Goal: Task Accomplishment & Management: Complete application form

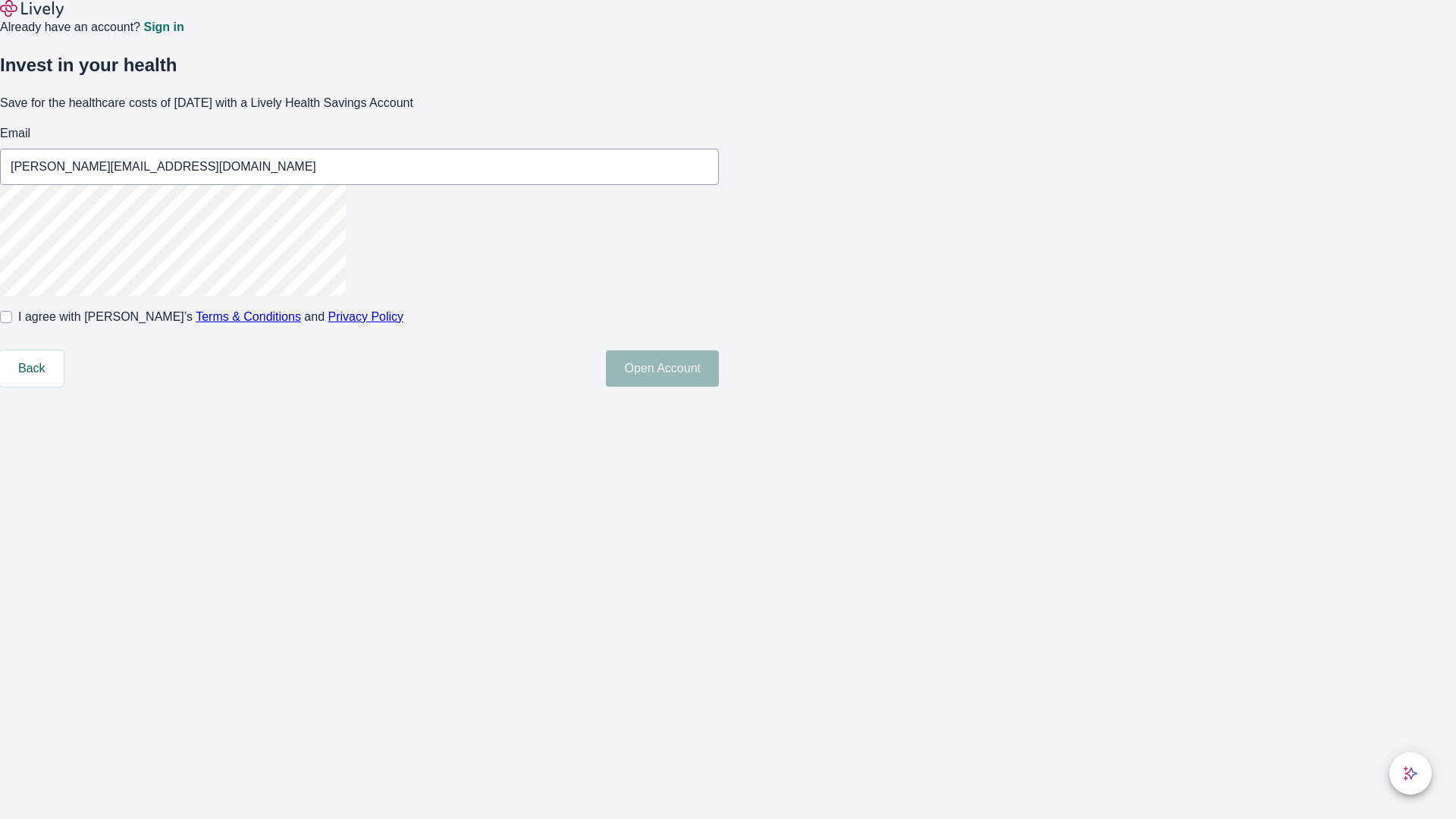
click at [13, 323] on input "I agree with Lively’s Terms & Conditions and Privacy Policy" at bounding box center [6, 317] width 13 height 13
checkbox input "true"
click at [719, 387] on button "Open Account" at bounding box center [662, 368] width 113 height 37
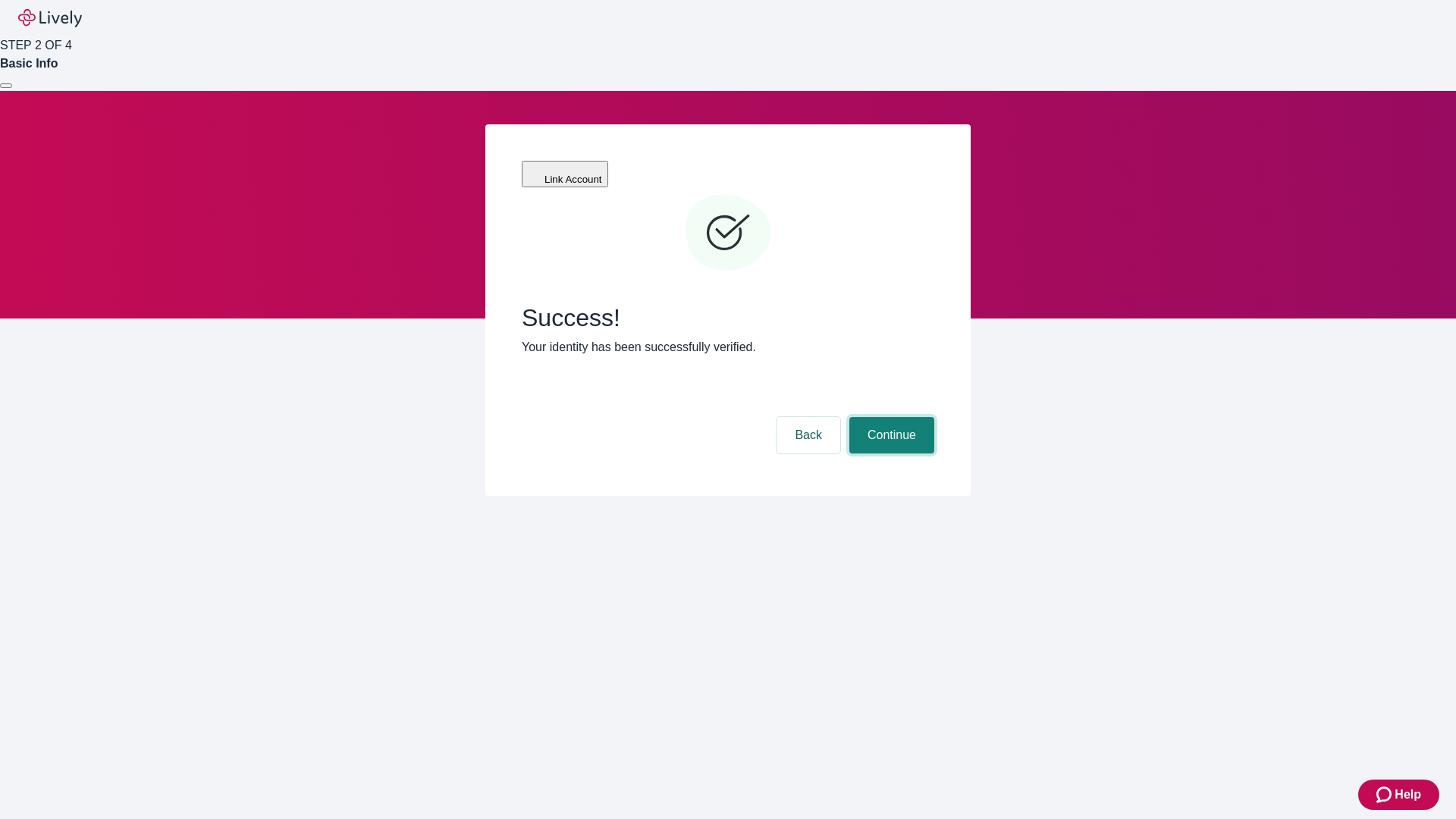
click at [890, 417] on button "Continue" at bounding box center [891, 435] width 85 height 37
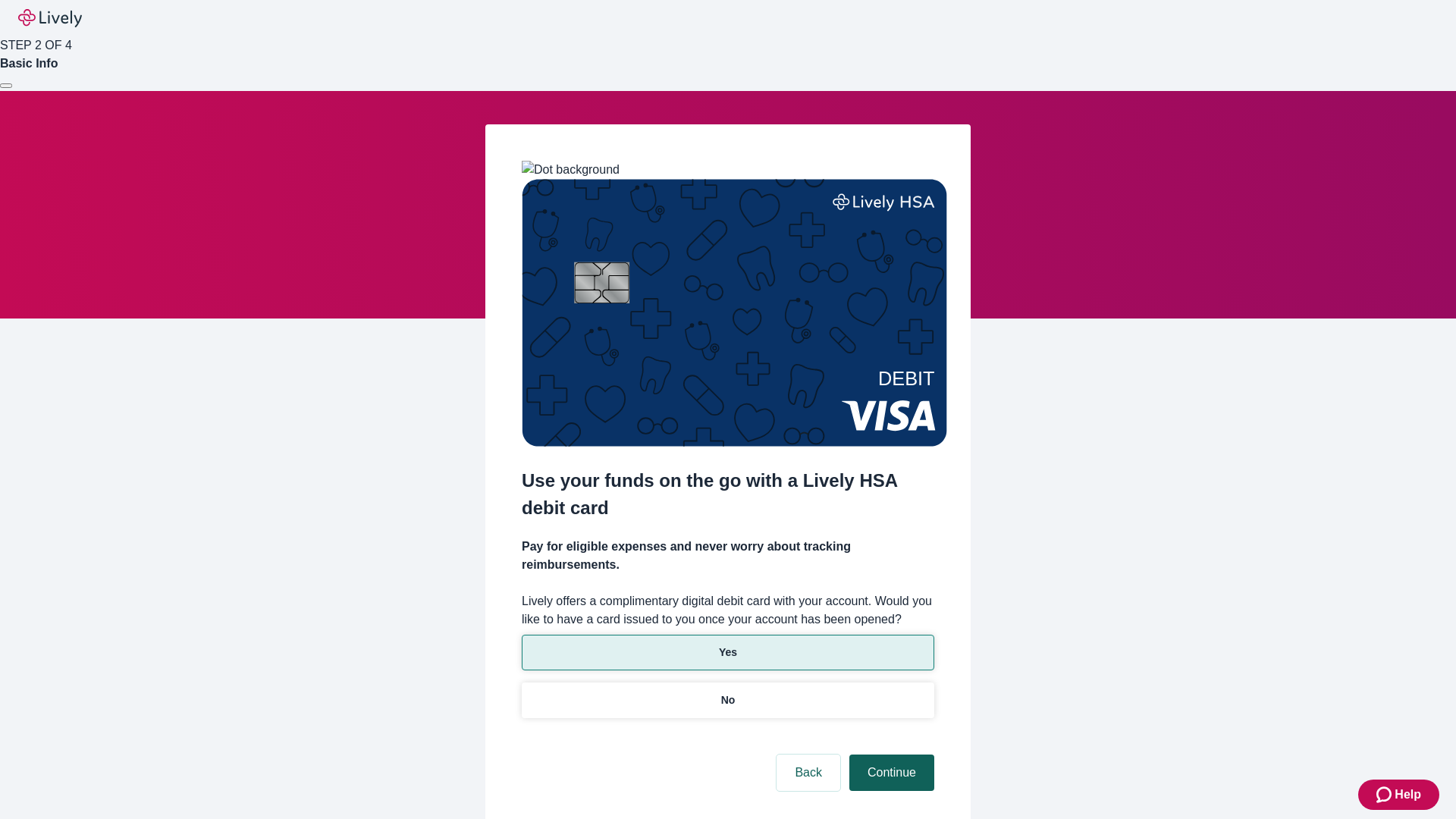
click at [728, 693] on p "No" at bounding box center [728, 701] width 14 height 16
click at [890, 755] on button "Continue" at bounding box center [891, 772] width 85 height 37
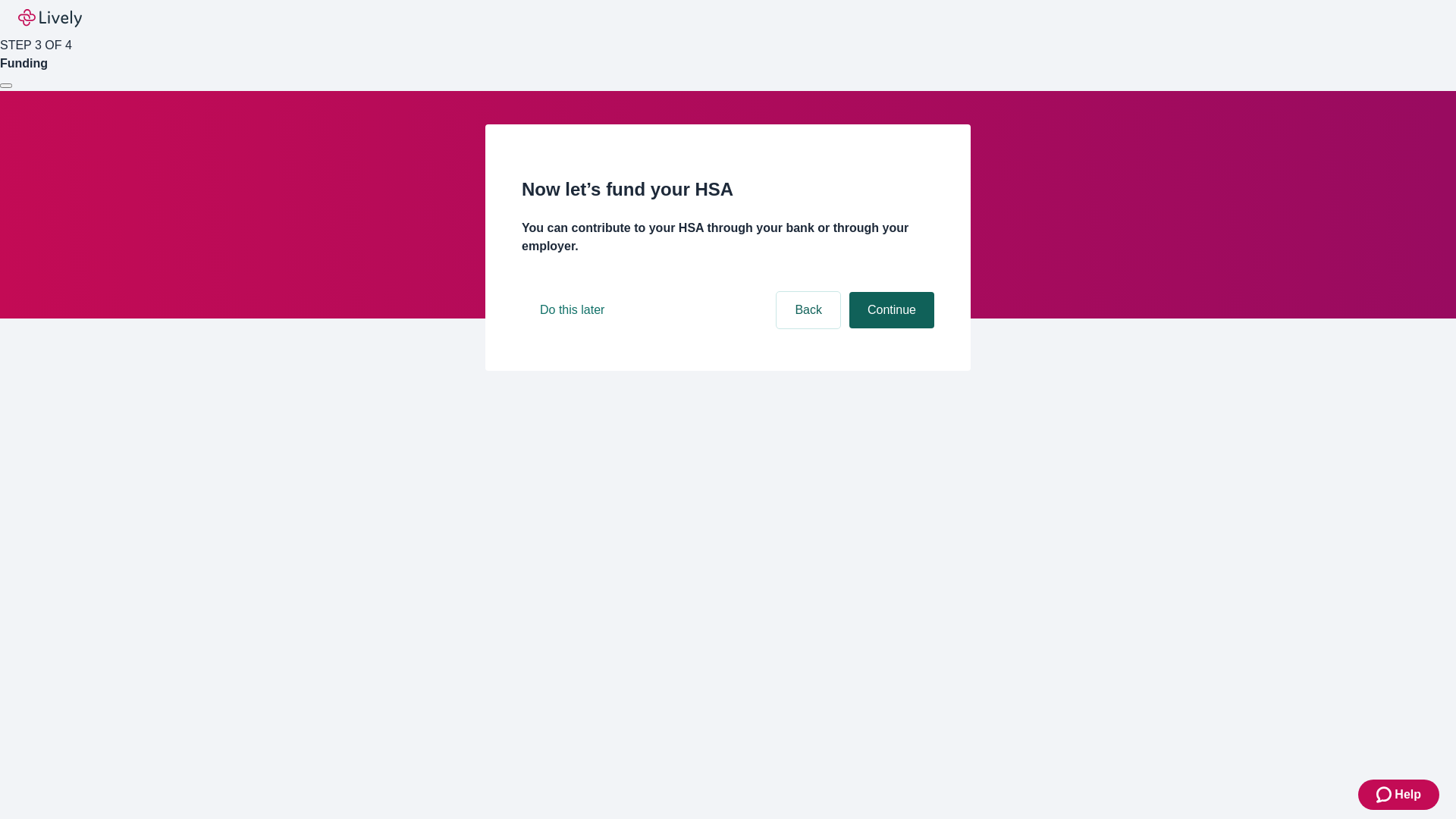
click at [890, 328] on button "Continue" at bounding box center [891, 310] width 85 height 37
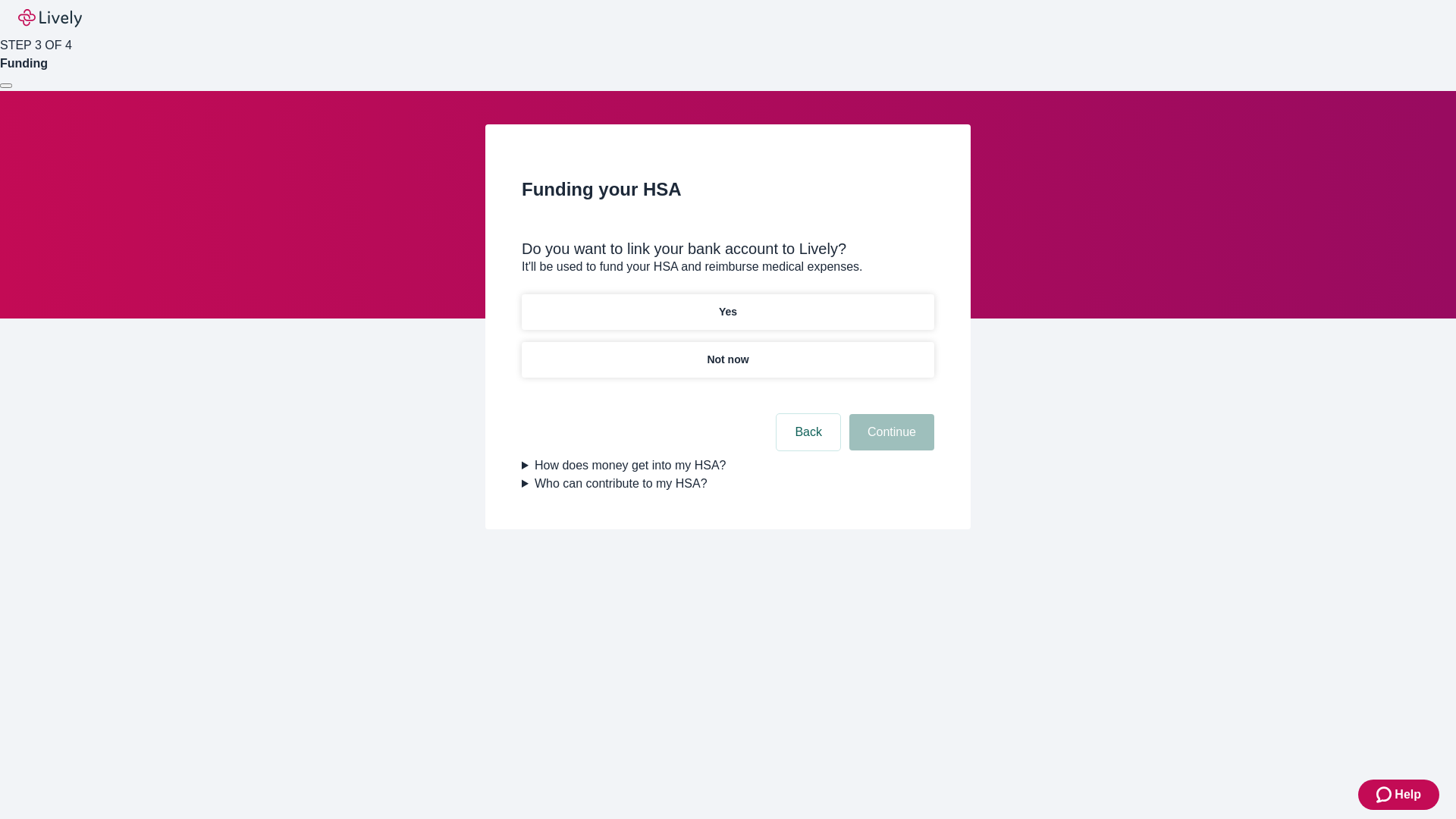
click at [728, 304] on p "Yes" at bounding box center [728, 312] width 18 height 16
click at [890, 414] on button "Continue" at bounding box center [891, 432] width 85 height 37
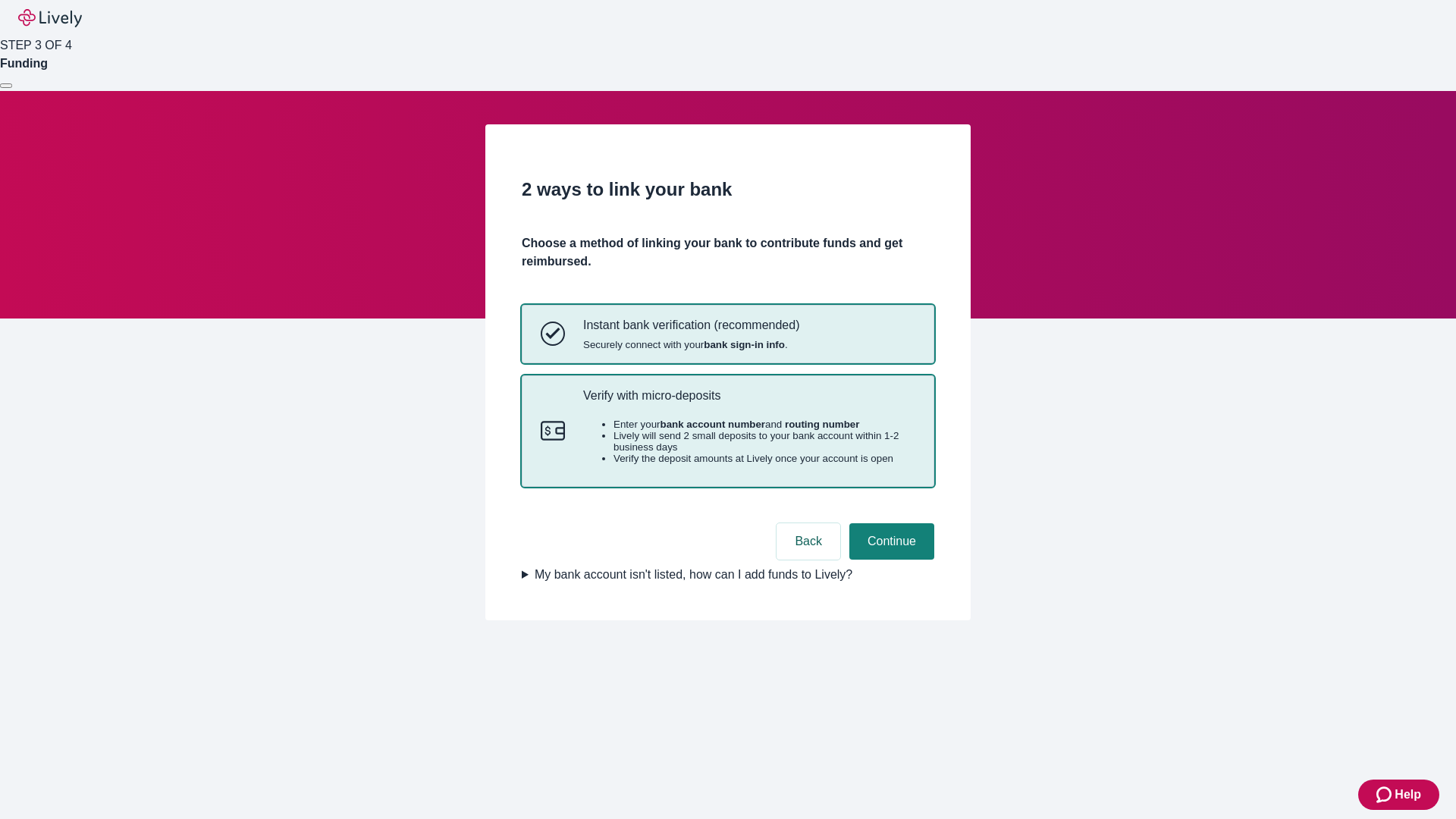
click at [748, 403] on p "Verify with micro-deposits" at bounding box center [749, 396] width 332 height 14
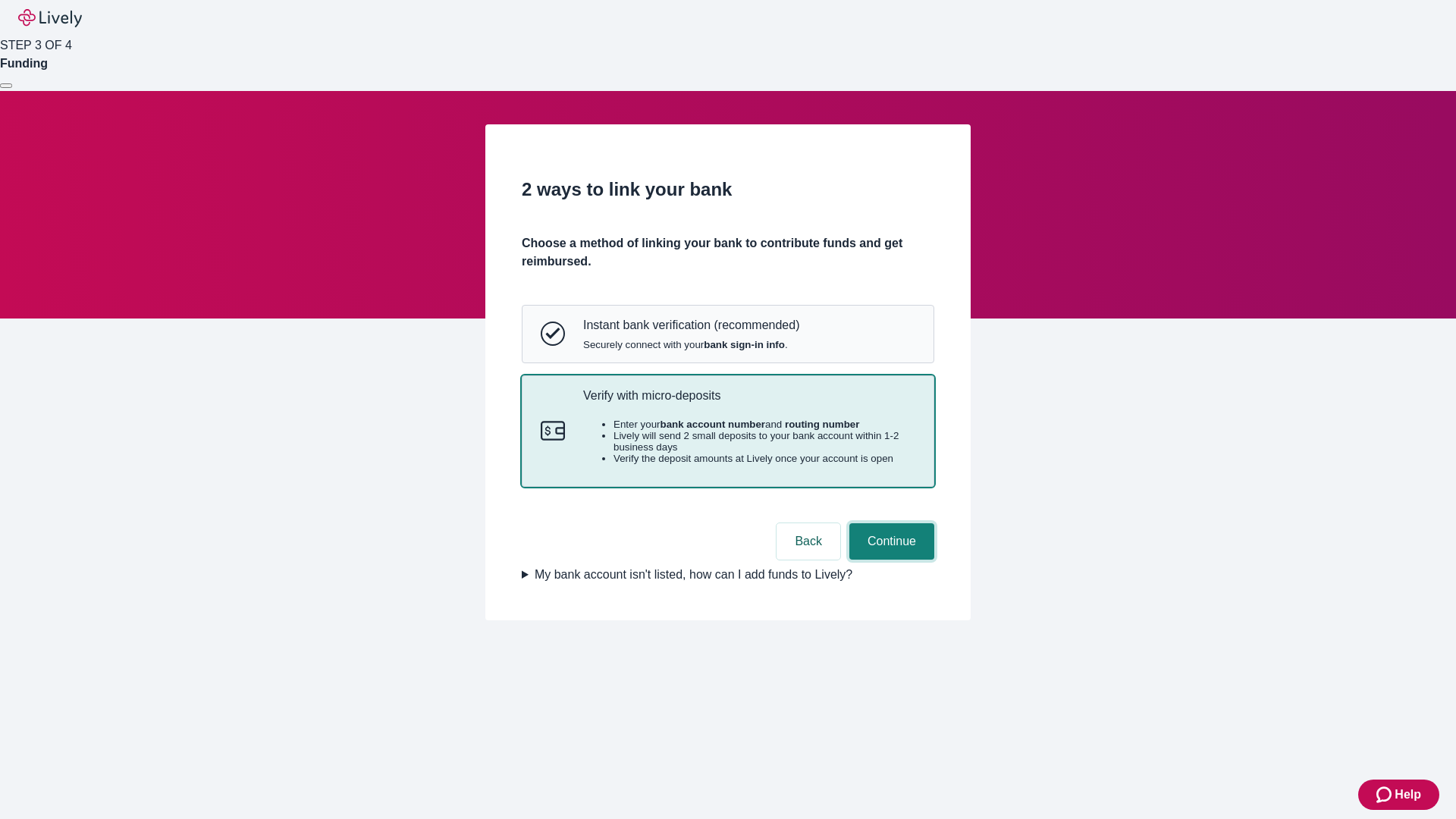
click at [890, 559] on button "Continue" at bounding box center [891, 542] width 85 height 37
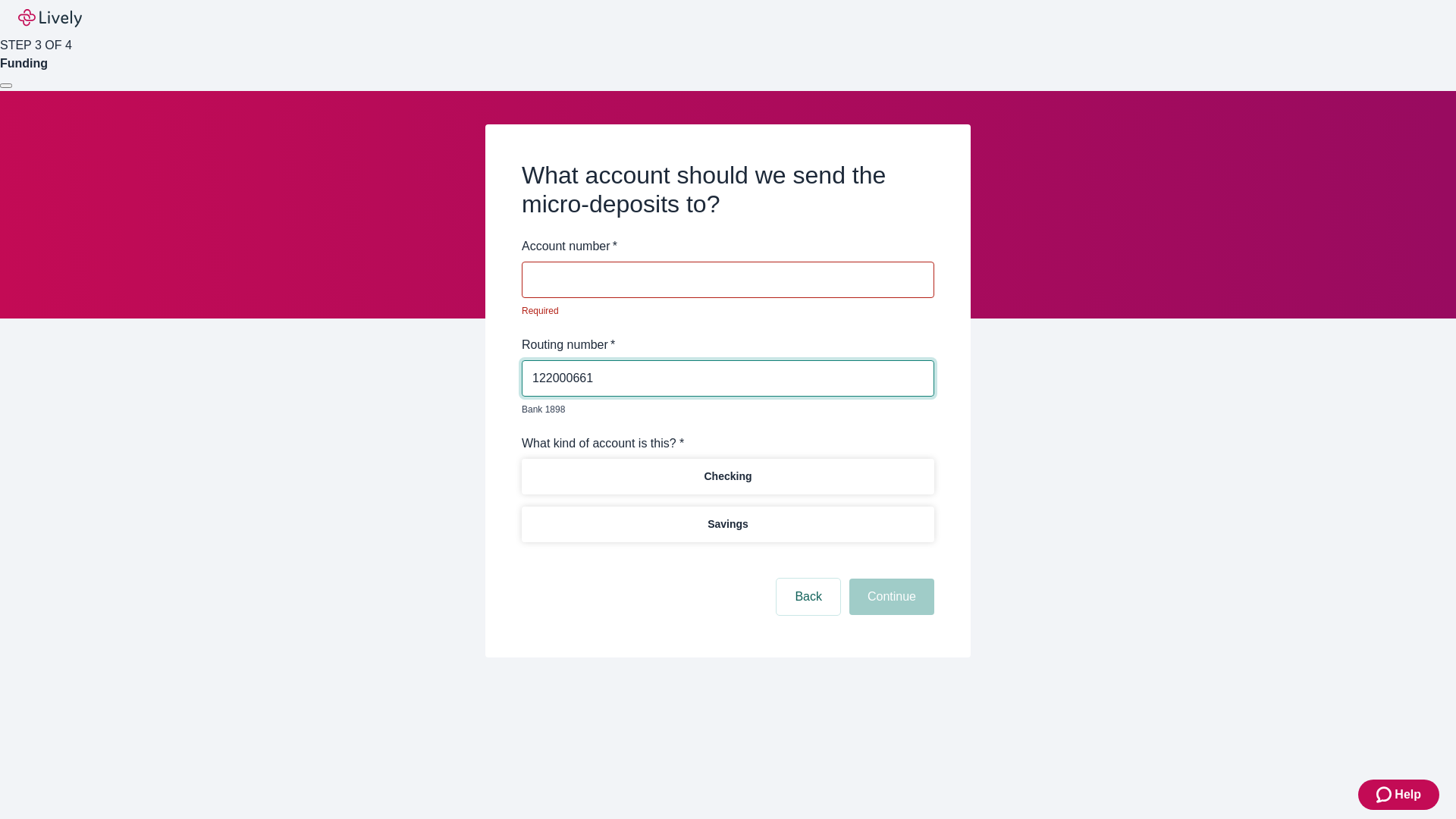
type input "122000661"
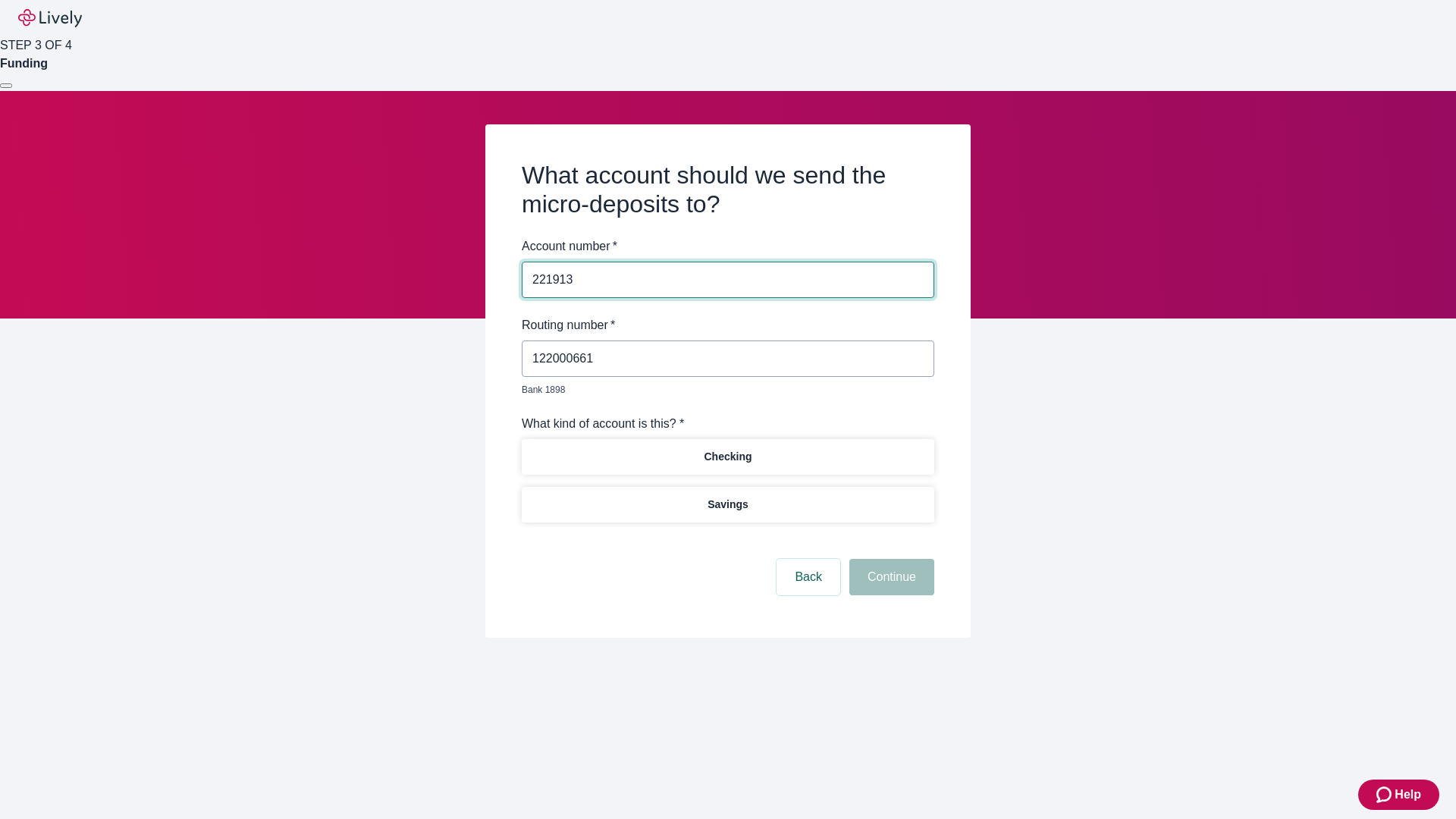
type input "221913"
click at [728, 449] on p "Checking" at bounding box center [727, 457] width 47 height 16
click at [890, 559] on button "Continue" at bounding box center [891, 576] width 85 height 37
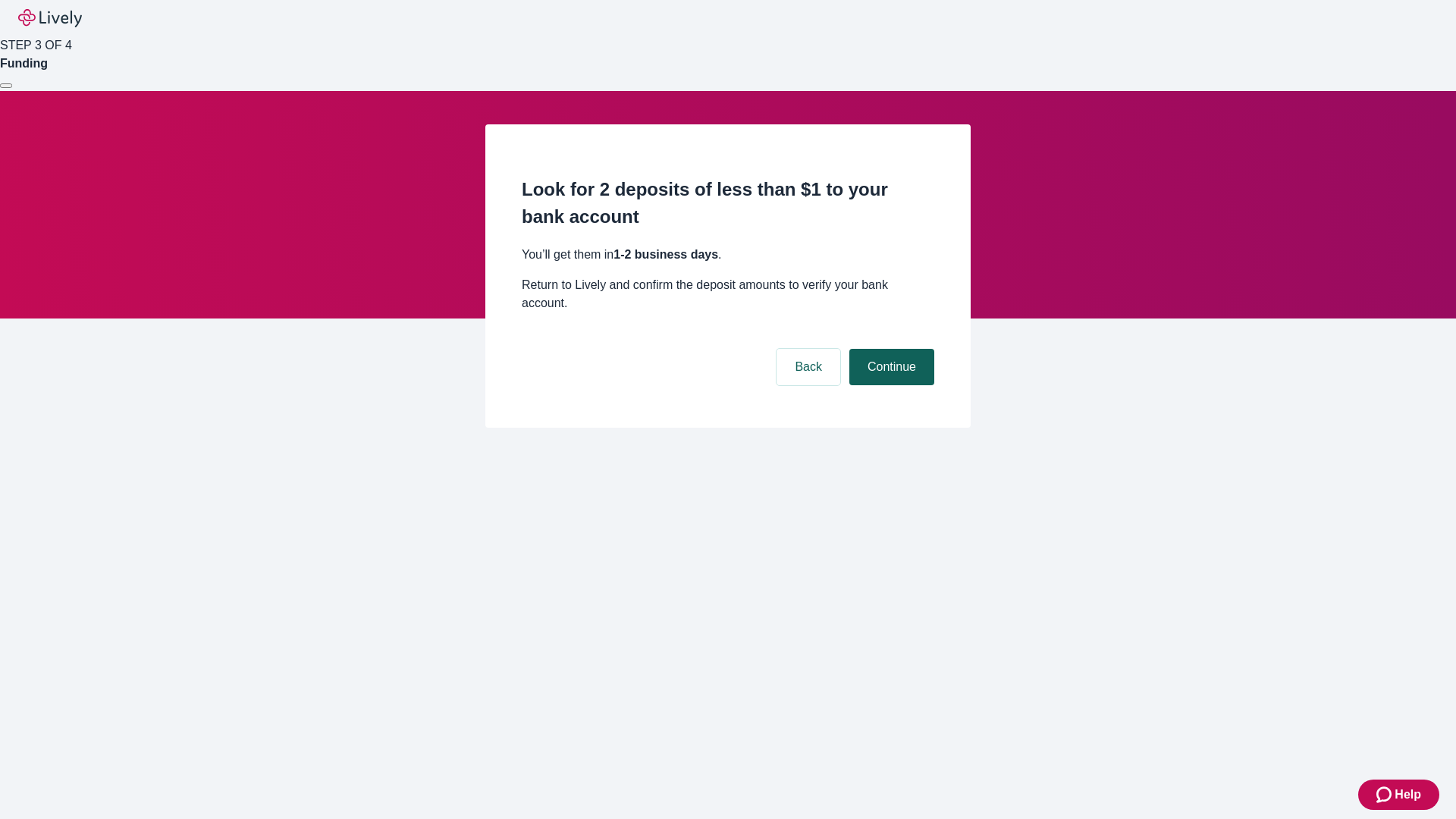
click at [890, 349] on button "Continue" at bounding box center [891, 367] width 85 height 37
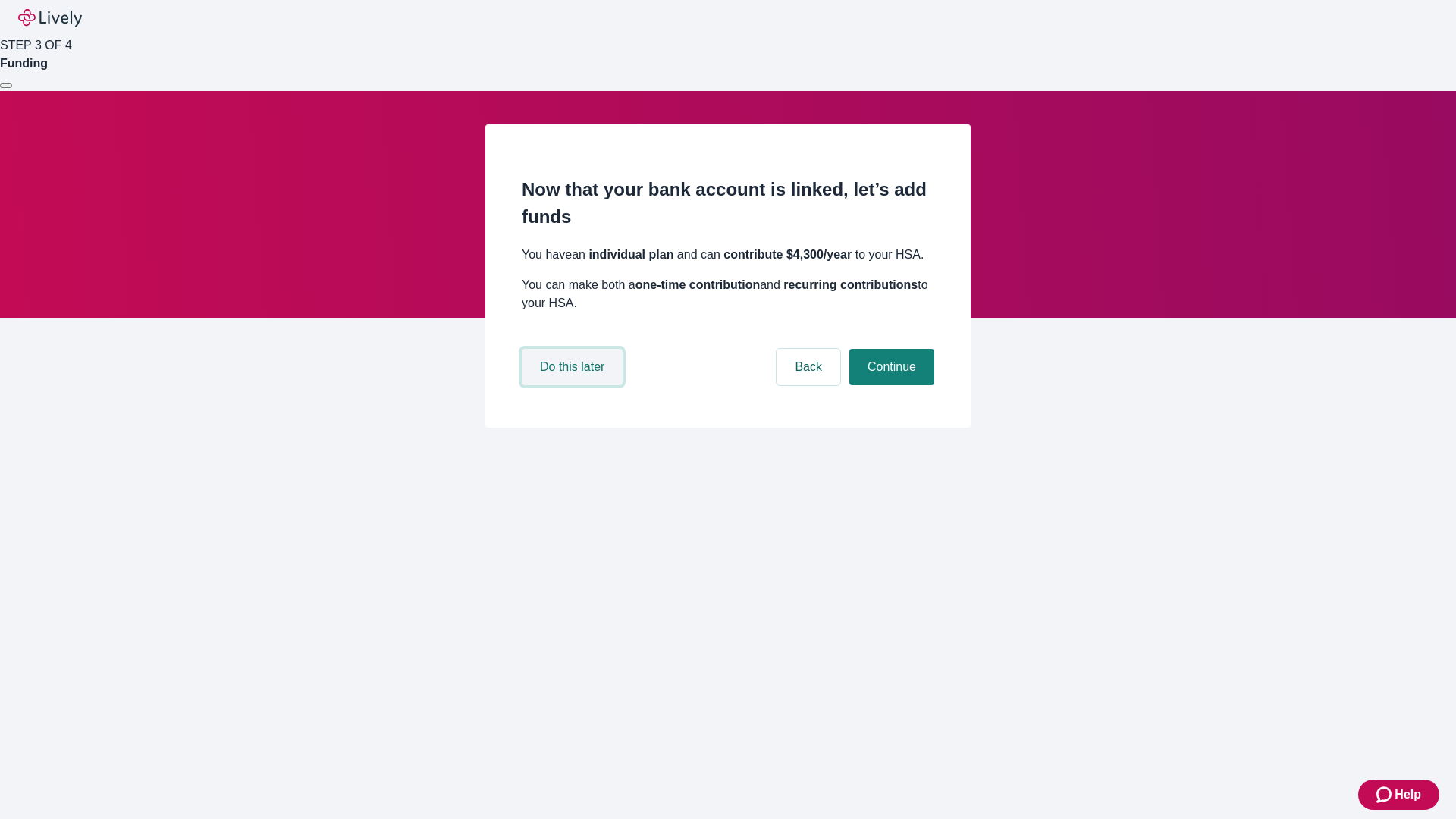
click at [574, 385] on button "Do this later" at bounding box center [572, 367] width 101 height 37
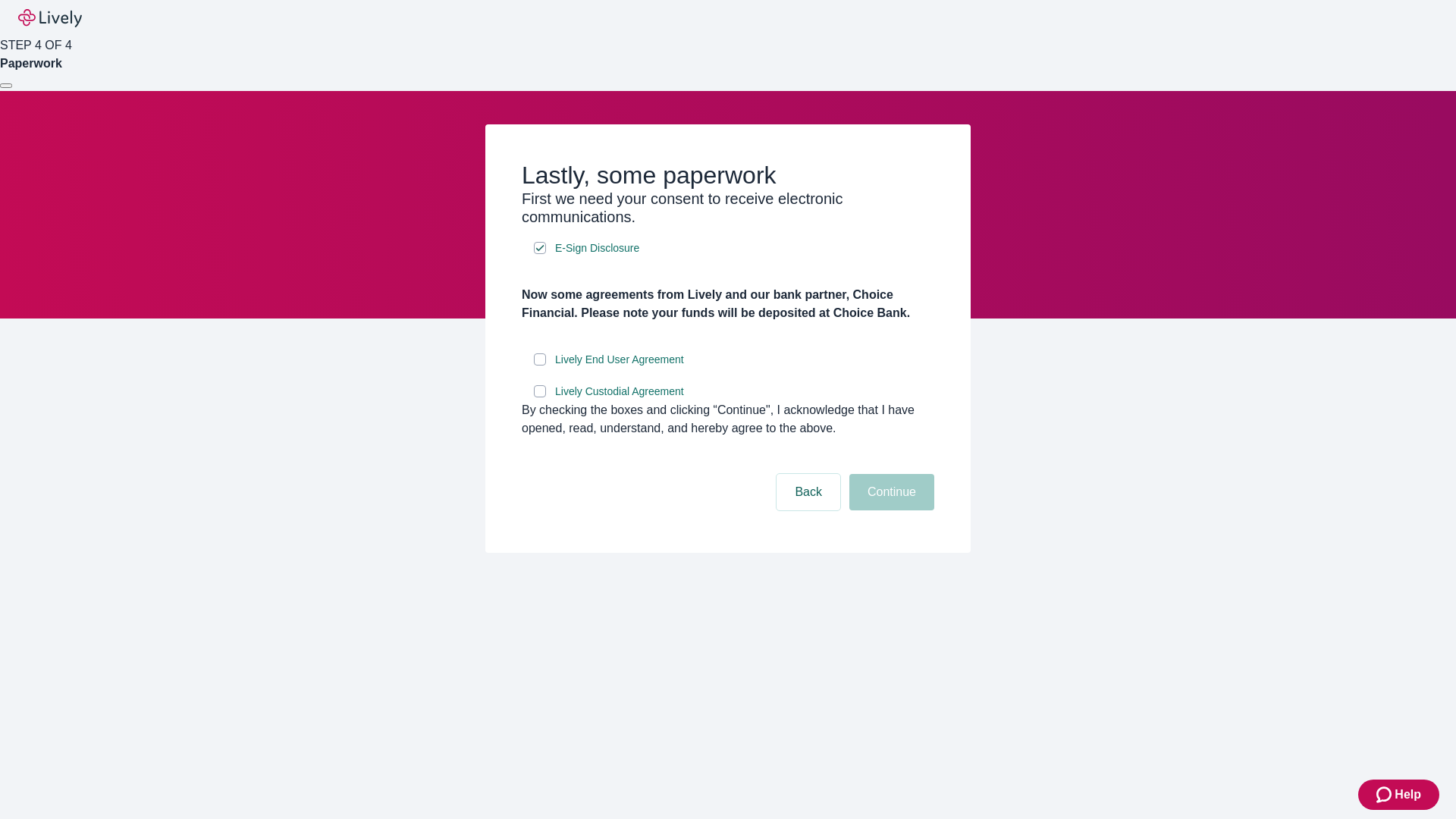
click at [540, 365] on input "Lively End User Agreement" at bounding box center [540, 360] width 13 height 13
checkbox input "true"
click at [540, 397] on input "Lively Custodial Agreement" at bounding box center [540, 391] width 13 height 13
checkbox input "true"
click at [890, 510] on button "Continue" at bounding box center [891, 492] width 85 height 37
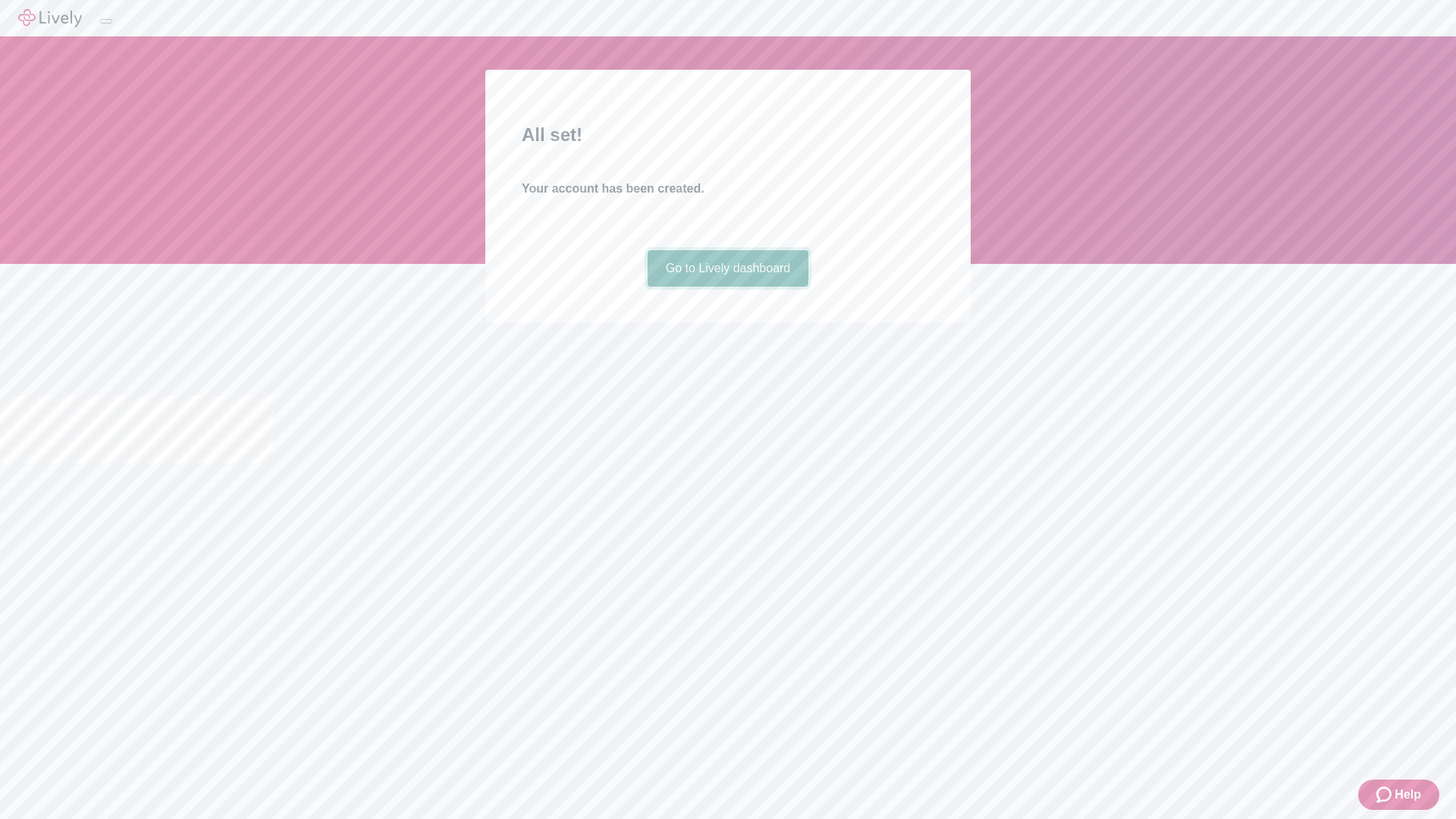
click at [728, 286] on link "Go to Lively dashboard" at bounding box center [728, 269] width 161 height 37
